Goal: Information Seeking & Learning: Understand process/instructions

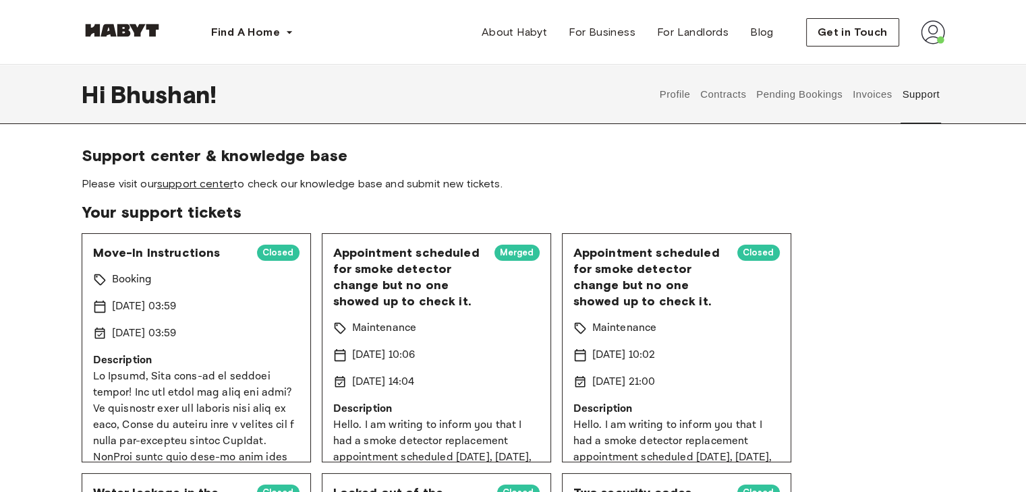
click at [195, 180] on link "support center" at bounding box center [195, 183] width 76 height 13
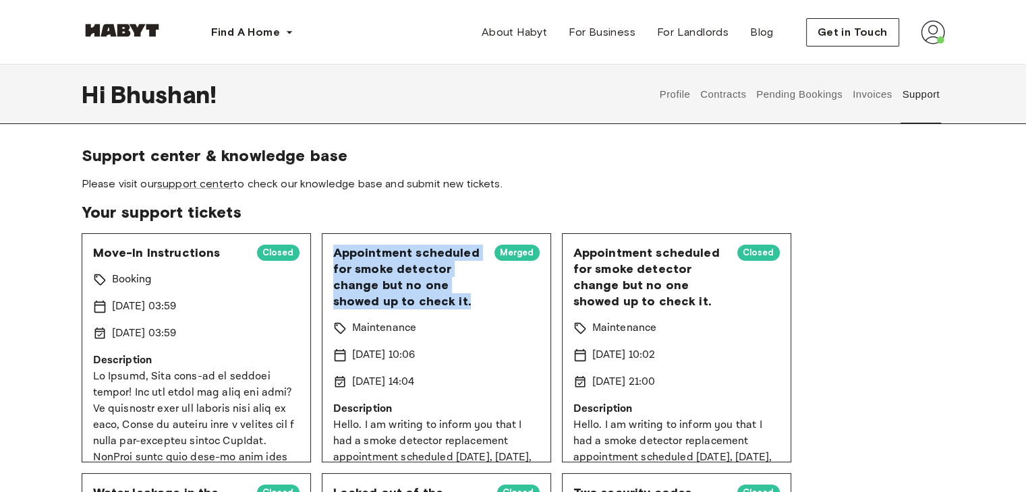
drag, startPoint x: 329, startPoint y: 252, endPoint x: 473, endPoint y: 308, distance: 154.4
click at [473, 308] on div "Appointment scheduled for smoke detector change but no one showed up to check i…" at bounding box center [436, 347] width 229 height 229
copy span "Appointment scheduled for smoke detector change but no one showed up to check i…"
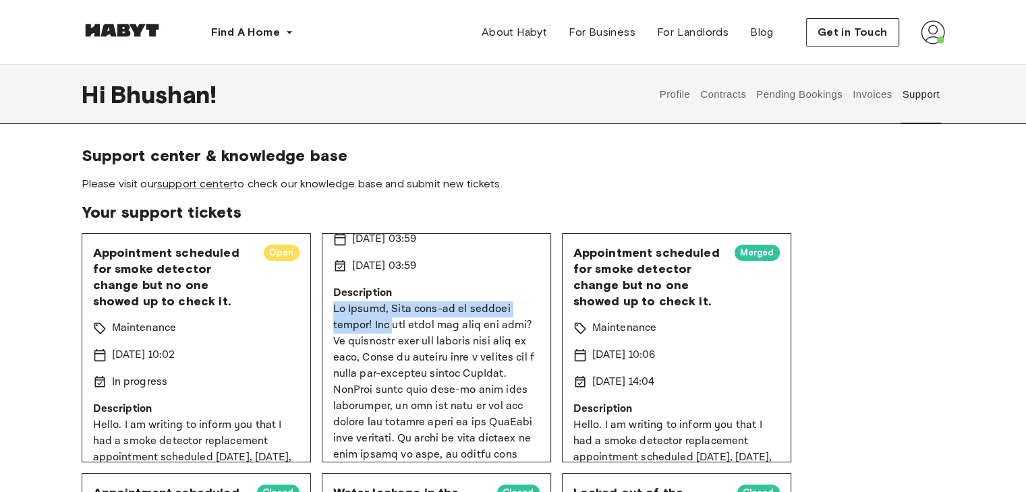
drag, startPoint x: 327, startPoint y: 305, endPoint x: 387, endPoint y: 323, distance: 62.7
click at [387, 323] on div "Move-In Instructions Closed Booking [DATE] 03:59 [DATE] 03:59 Description" at bounding box center [436, 347] width 229 height 229
copy p "Hi [PERSON_NAME], Your move-in is getting closer! Are"
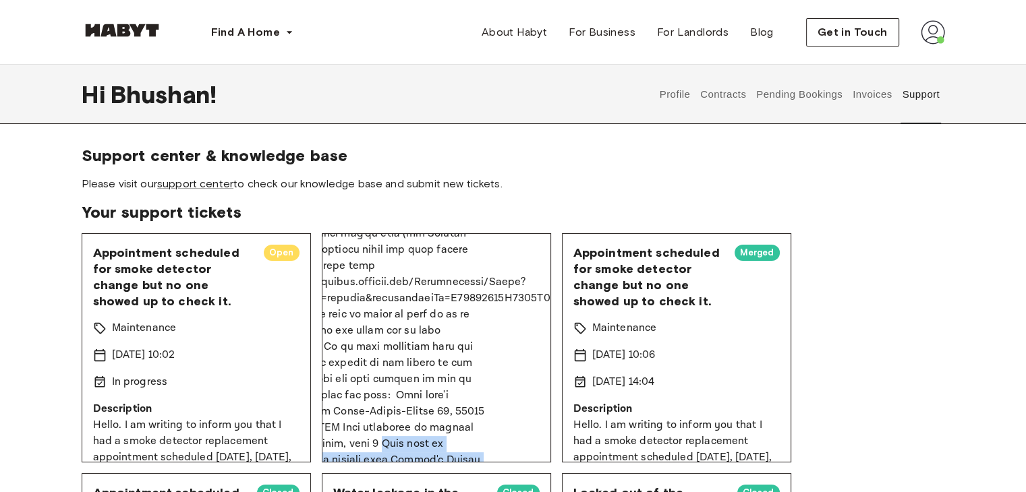
scroll to position [445, 56]
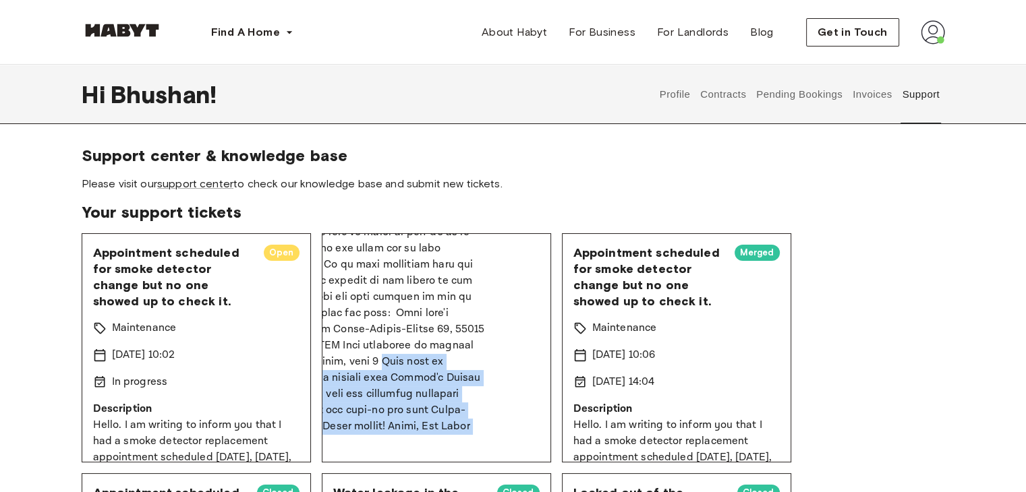
drag, startPoint x: 417, startPoint y: 462, endPoint x: 371, endPoint y: 457, distance: 46.8
click at [371, 457] on div "Move-In Instructions Closed Booking [DATE] 03:59 [DATE] 03:59 Description" at bounding box center [436, 347] width 229 height 229
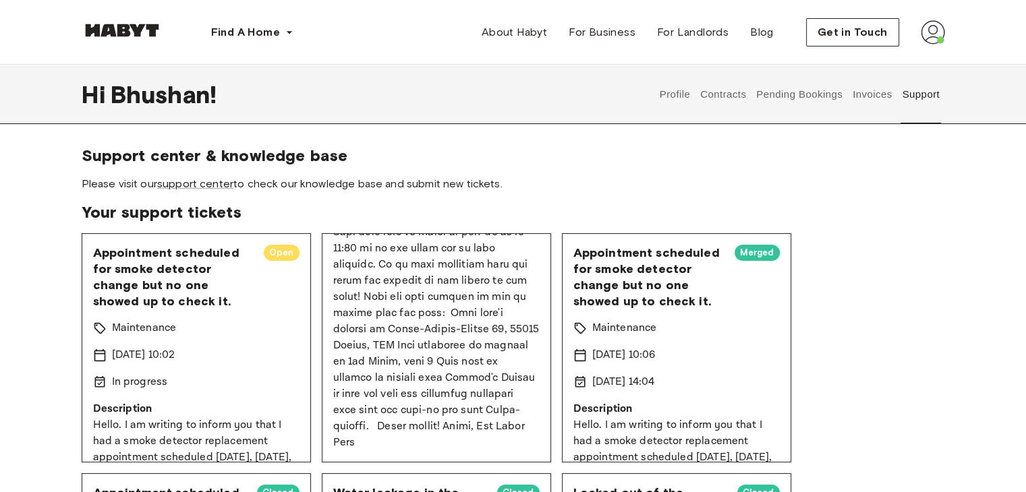
click at [468, 428] on p at bounding box center [436, 200] width 206 height 502
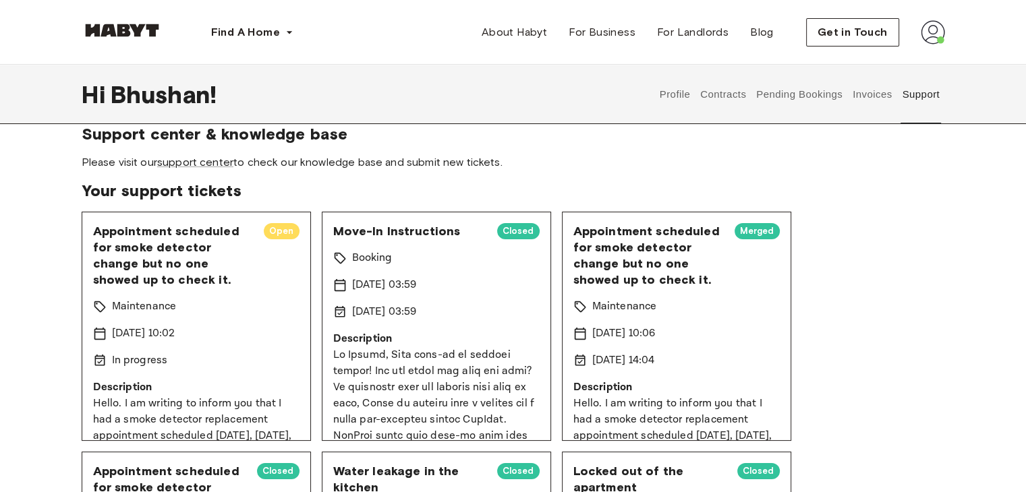
scroll to position [0, 0]
